Goal: Obtain resource: Download file/media

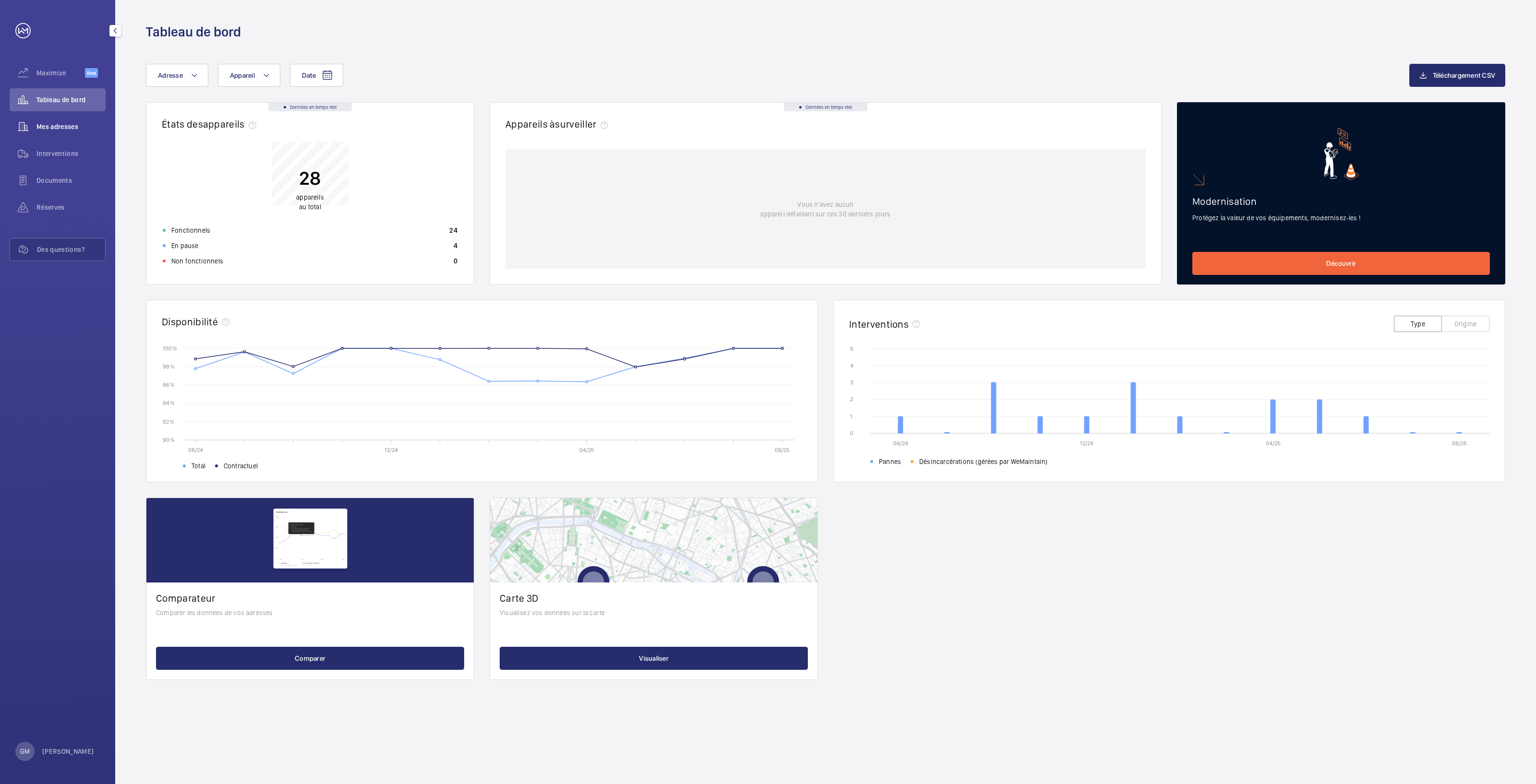
click at [69, 135] on div "Mes adresses" at bounding box center [57, 126] width 96 height 23
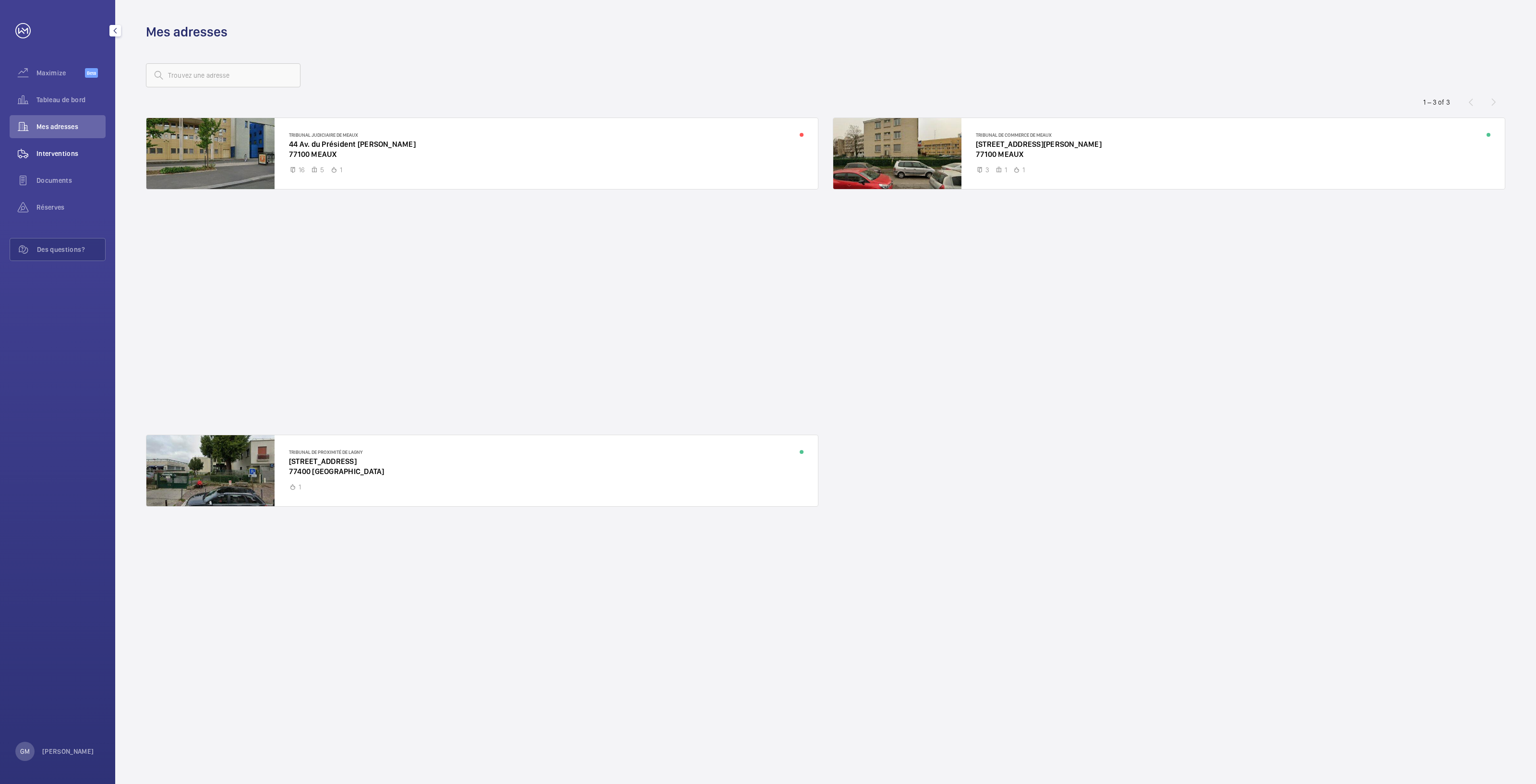
click at [72, 147] on div "Interventions" at bounding box center [57, 153] width 96 height 23
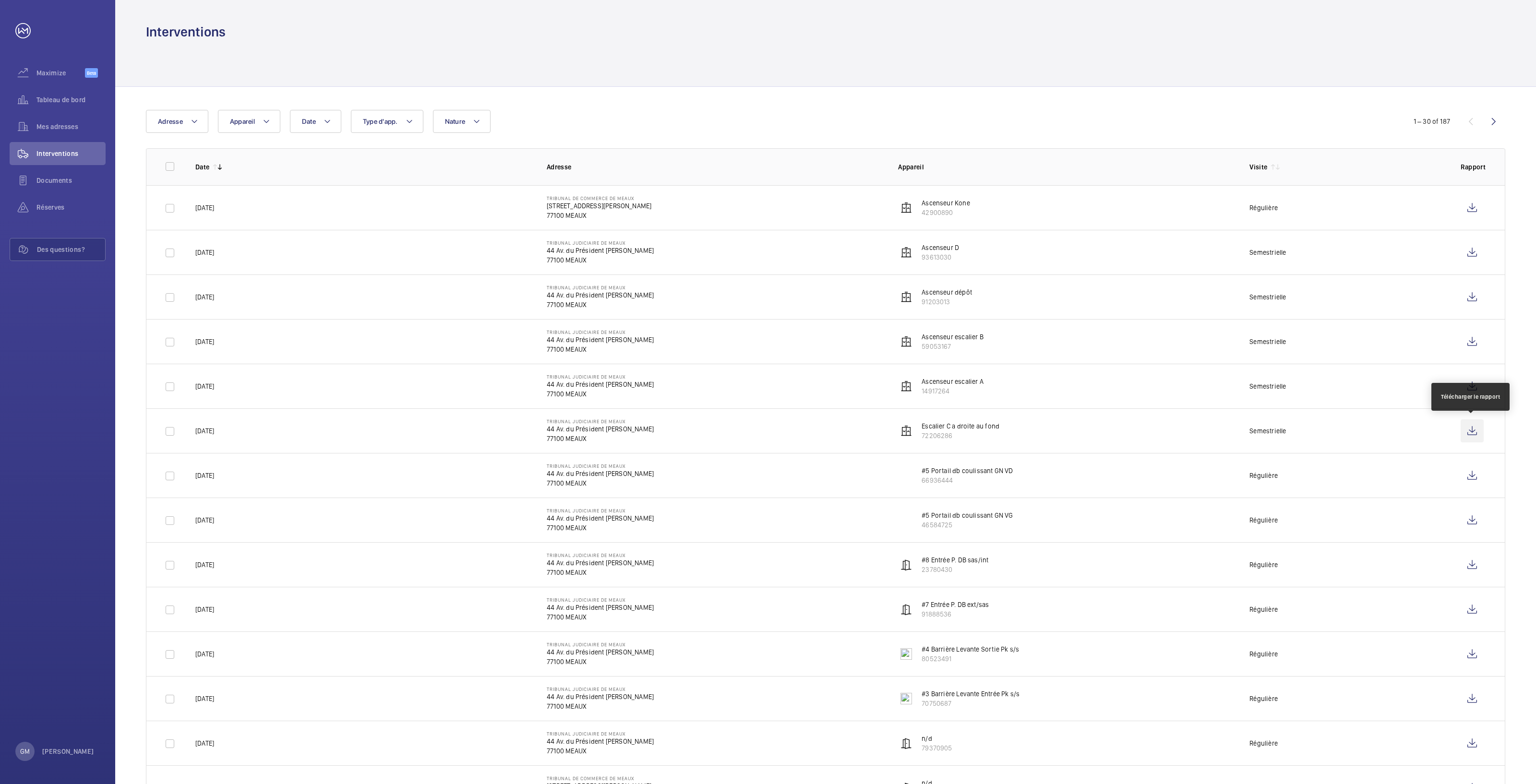
click at [1466, 430] on wm-front-icon-button at bounding box center [1472, 431] width 23 height 23
click at [1464, 389] on wm-front-icon-button at bounding box center [1472, 386] width 23 height 23
click at [1472, 347] on wm-front-icon-button at bounding box center [1472, 342] width 23 height 23
click at [1468, 302] on wm-front-icon-button at bounding box center [1472, 297] width 23 height 23
click at [1476, 256] on wm-front-icon-button at bounding box center [1472, 252] width 23 height 23
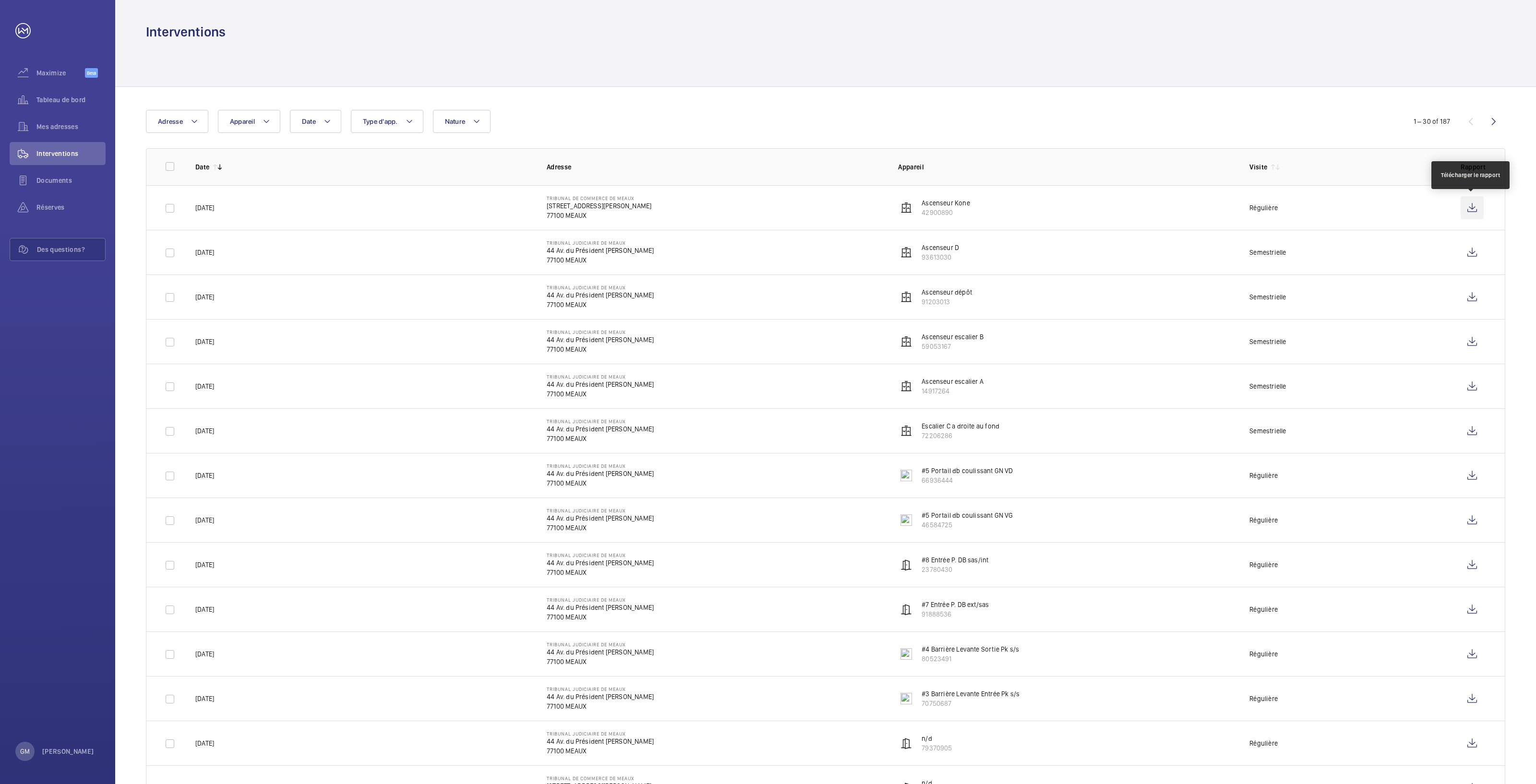
click at [1473, 211] on wm-front-icon-button at bounding box center [1472, 207] width 23 height 23
click at [63, 175] on div "Documents" at bounding box center [57, 180] width 96 height 23
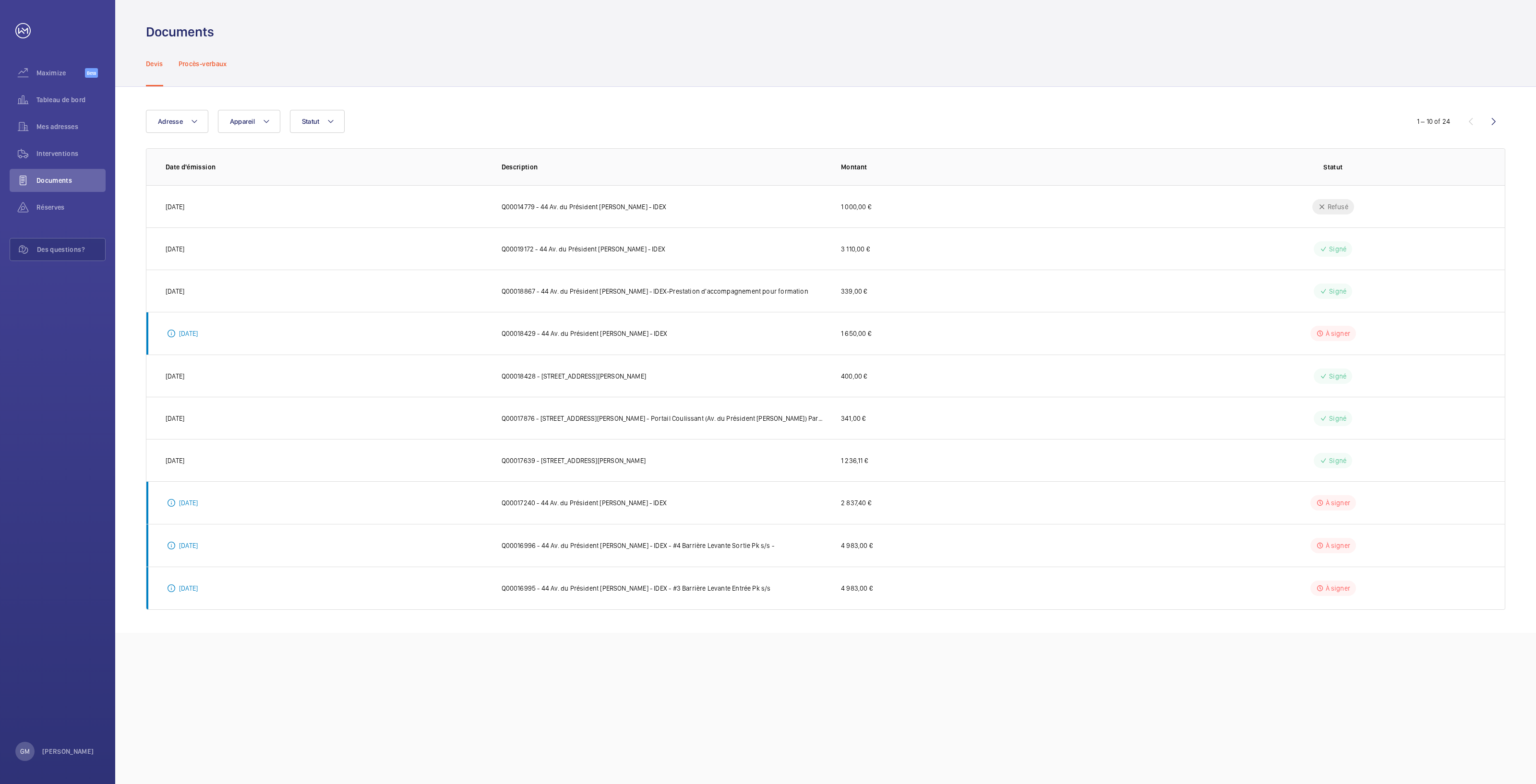
click at [210, 69] on p "Procès-verbaux" at bounding box center [202, 64] width 48 height 10
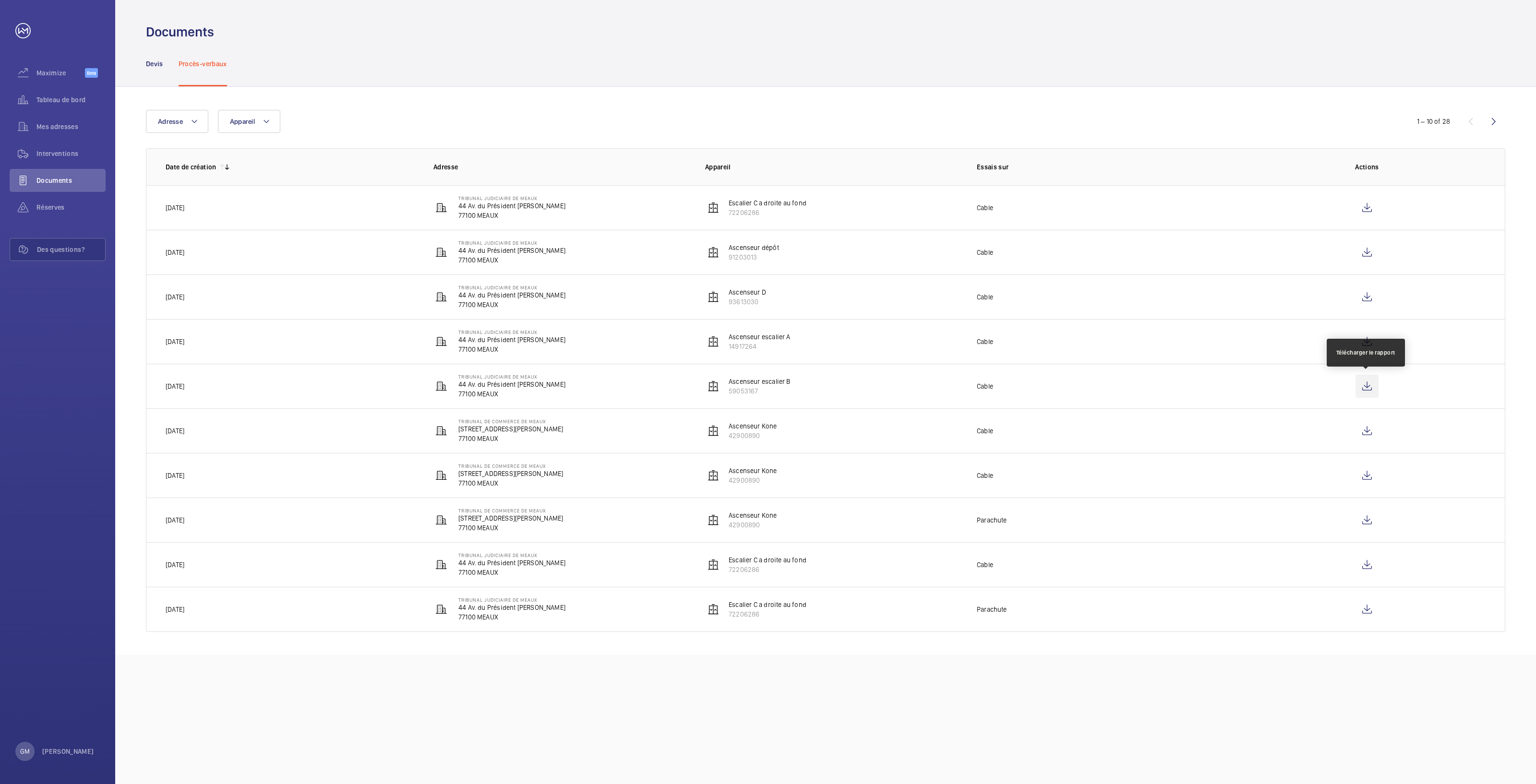
click at [1373, 383] on wm-front-icon-button at bounding box center [1367, 386] width 23 height 23
click at [1368, 337] on wm-front-icon-button at bounding box center [1367, 342] width 23 height 23
click at [1364, 300] on wm-front-icon-button at bounding box center [1367, 297] width 23 height 23
click at [1371, 255] on wm-front-icon-button at bounding box center [1367, 252] width 23 height 23
click at [1371, 201] on wm-front-icon-button at bounding box center [1367, 207] width 23 height 23
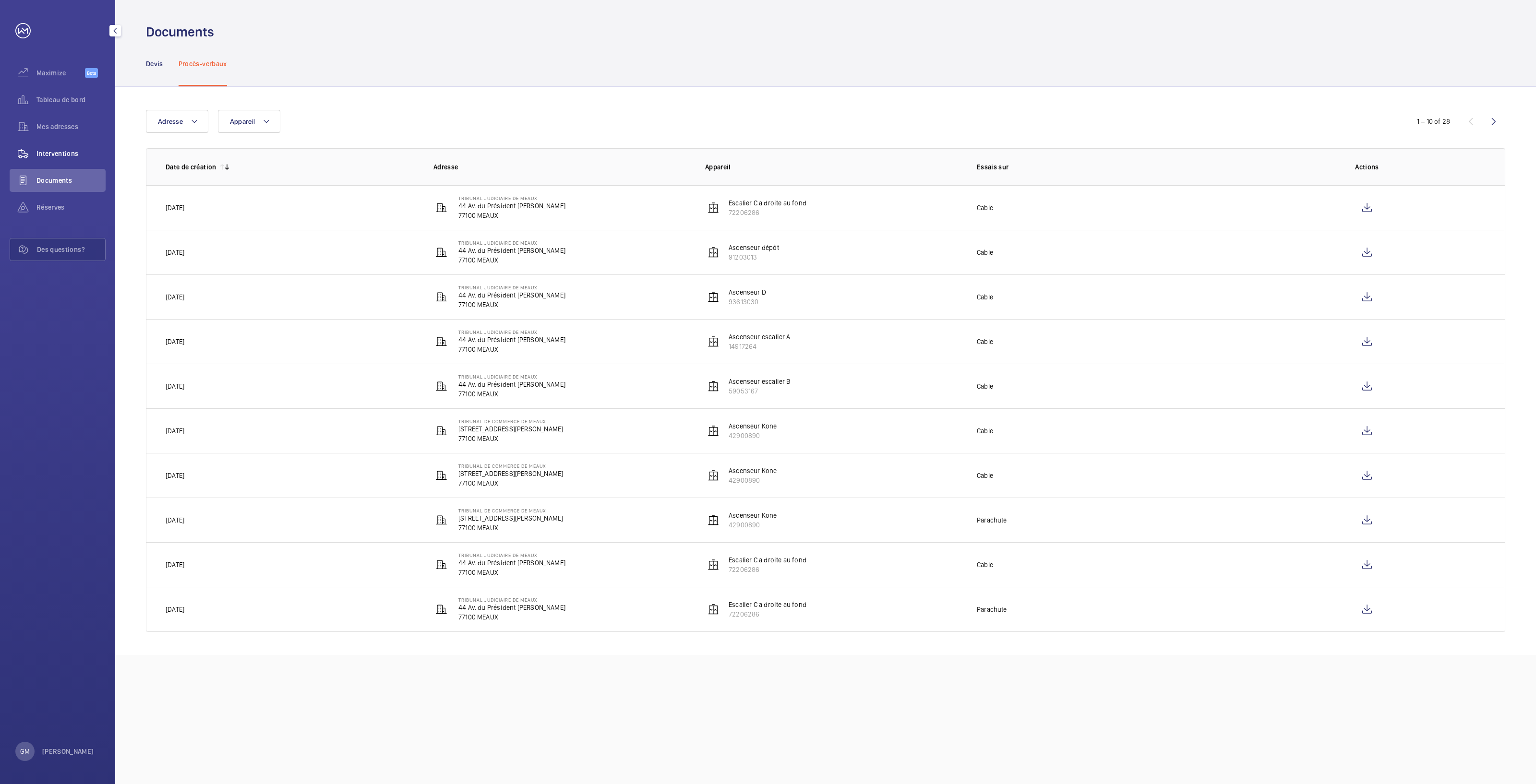
click at [86, 157] on span "Interventions" at bounding box center [71, 154] width 69 height 10
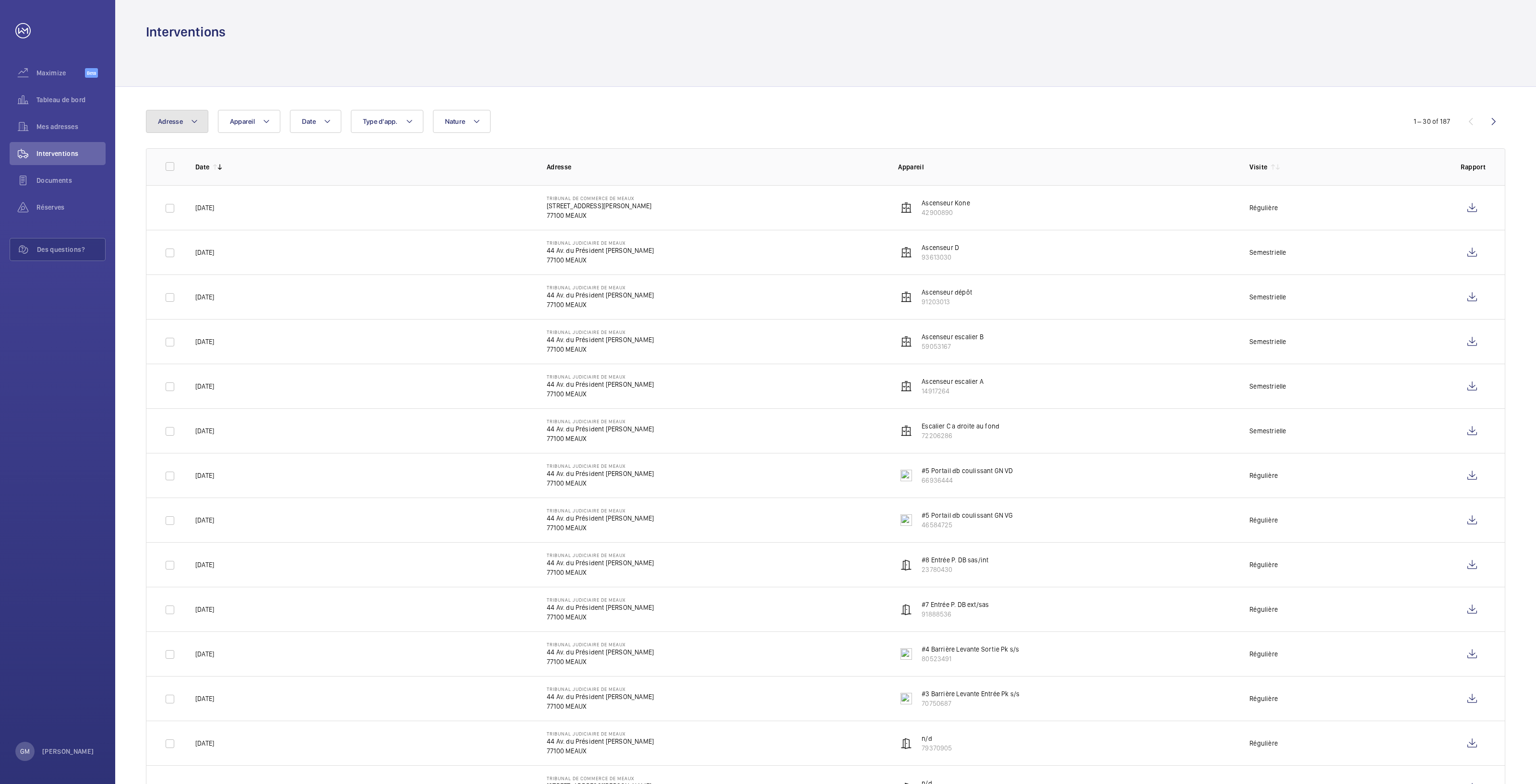
click at [193, 125] on mat-icon at bounding box center [194, 121] width 8 height 11
click at [237, 210] on span "TRIBUNAL DE COMMERCE DE MEAUX - [STREET_ADDRESS][PERSON_NAME]" at bounding box center [237, 210] width 132 height 10
click at [170, 210] on input "TRIBUNAL DE COMMERCE DE MEAUX - [STREET_ADDRESS][PERSON_NAME]" at bounding box center [160, 210] width 19 height 19
checkbox input "true"
